Goal: Transaction & Acquisition: Purchase product/service

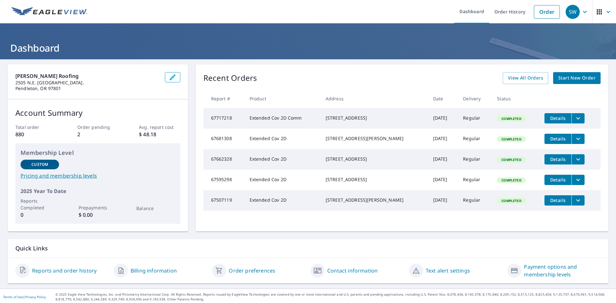
click at [583, 76] on span "Start New Order" at bounding box center [576, 78] width 37 height 8
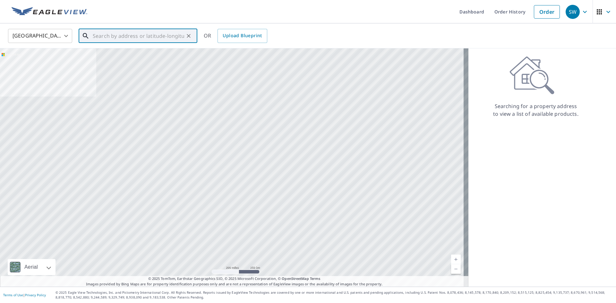
click at [131, 40] on input "text" at bounding box center [138, 36] width 91 height 18
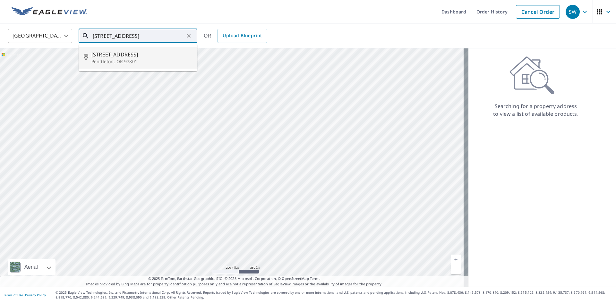
click at [143, 54] on span "[STREET_ADDRESS]" at bounding box center [141, 55] width 101 height 8
type input "[STREET_ADDRESS][PERSON_NAME]"
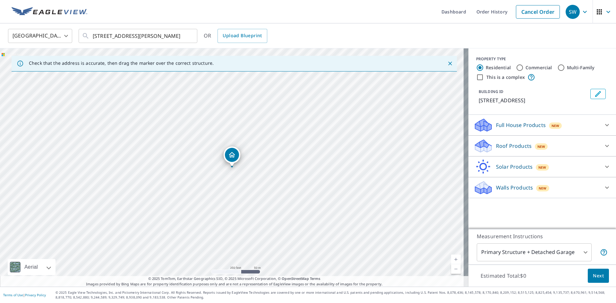
click at [503, 142] on div "Roof Products New" at bounding box center [536, 146] width 126 height 15
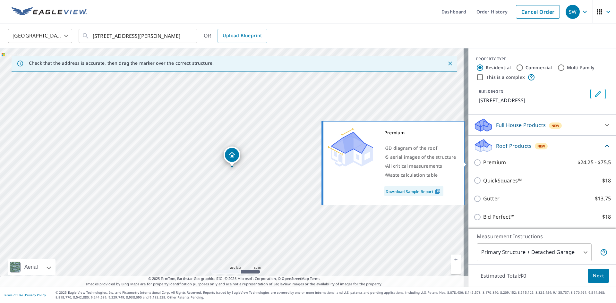
click at [474, 162] on input "Premium $24.25 - $75.5" at bounding box center [478, 163] width 10 height 8
checkbox input "true"
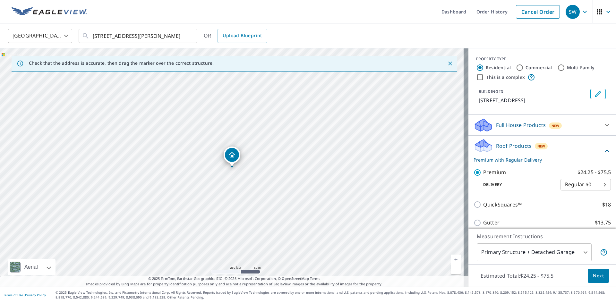
click at [545, 255] on body "SW SW Dashboard Order History Cancel Order SW [GEOGRAPHIC_DATA] [GEOGRAPHIC_DAT…" at bounding box center [308, 151] width 616 height 303
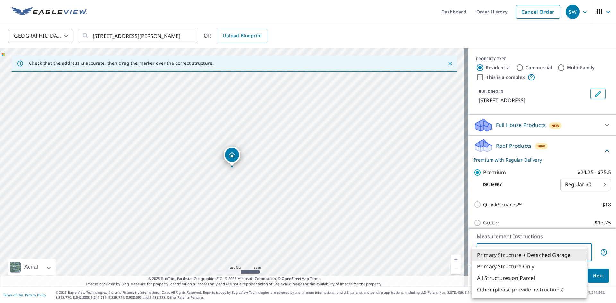
click at [532, 265] on li "Primary Structure Only" at bounding box center [529, 267] width 115 height 12
type input "2"
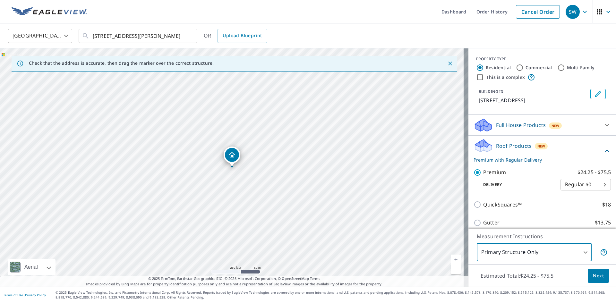
click at [593, 274] on span "Next" at bounding box center [598, 276] width 11 height 8
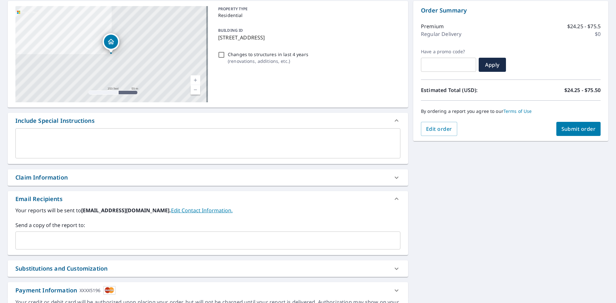
scroll to position [64, 0]
click at [97, 238] on input "text" at bounding box center [203, 240] width 370 height 12
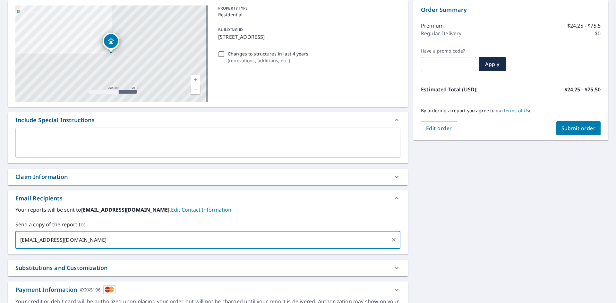
type input "[EMAIL_ADDRESS][DOMAIN_NAME]"
click at [569, 127] on span "Submit order" at bounding box center [578, 128] width 34 height 7
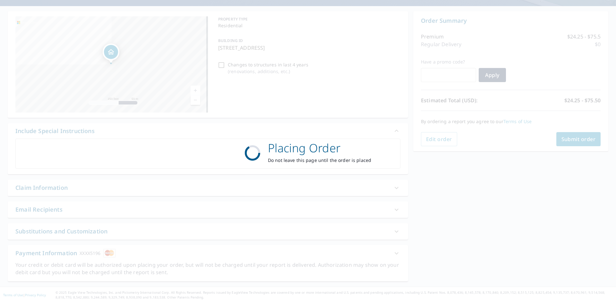
scroll to position [53, 0]
